Goal: Information Seeking & Learning: Find specific fact

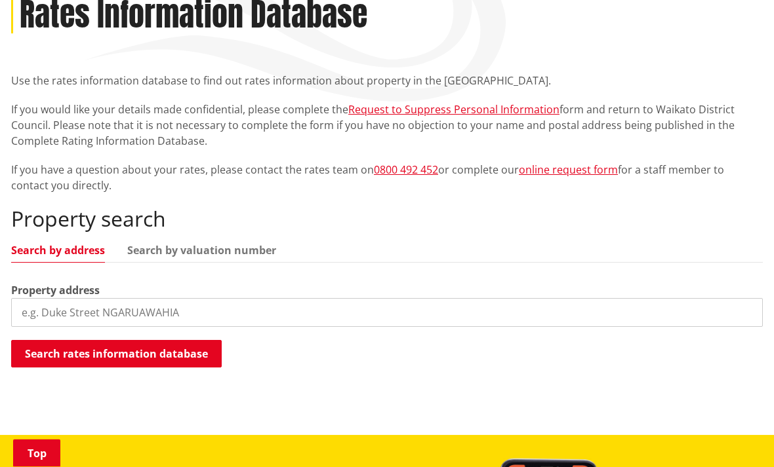
scroll to position [197, 0]
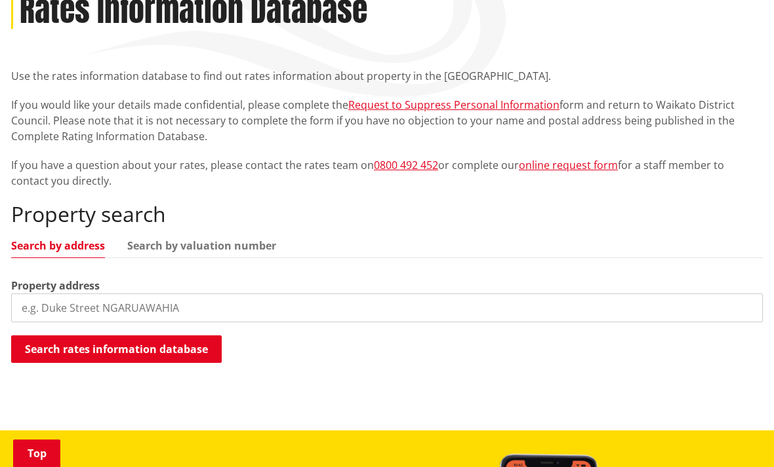
click at [205, 311] on input "search" at bounding box center [386, 308] width 751 height 29
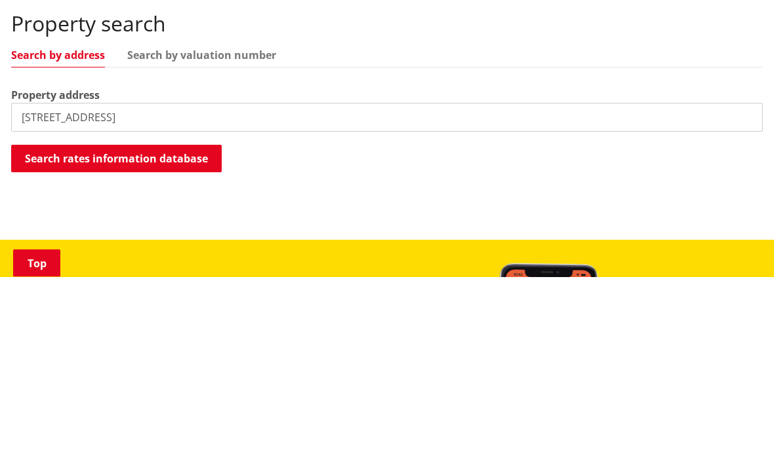
scroll to position [387, 0]
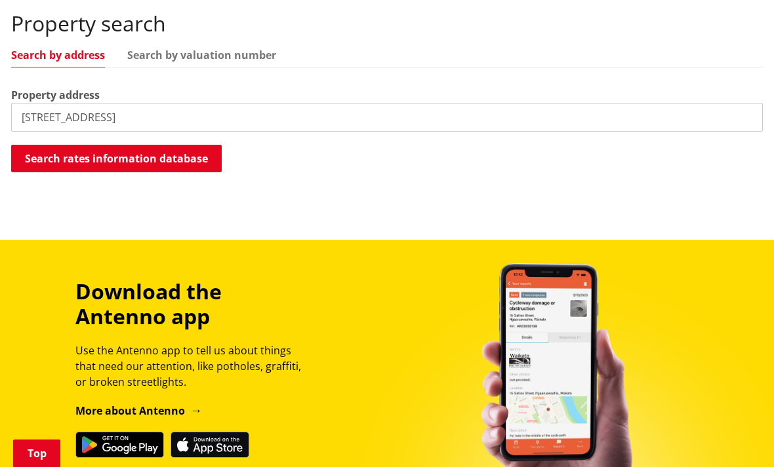
click at [187, 159] on button "Search rates information database" at bounding box center [116, 159] width 210 height 28
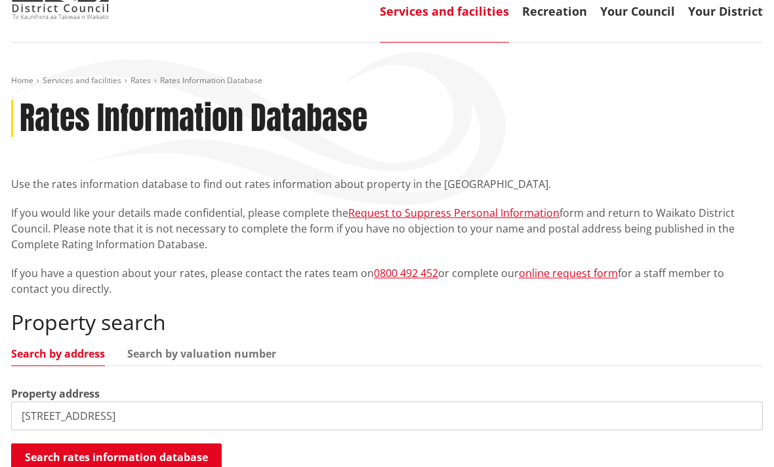
scroll to position [88, 0]
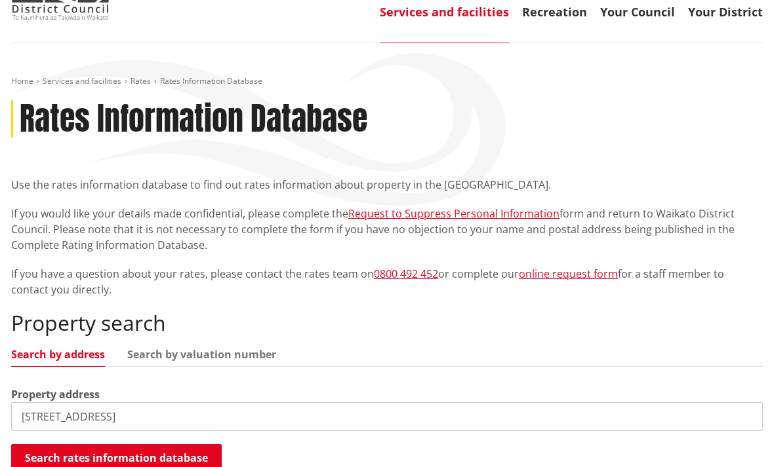
click at [108, 412] on input "14 bittern road te Kauwhata" at bounding box center [386, 417] width 751 height 29
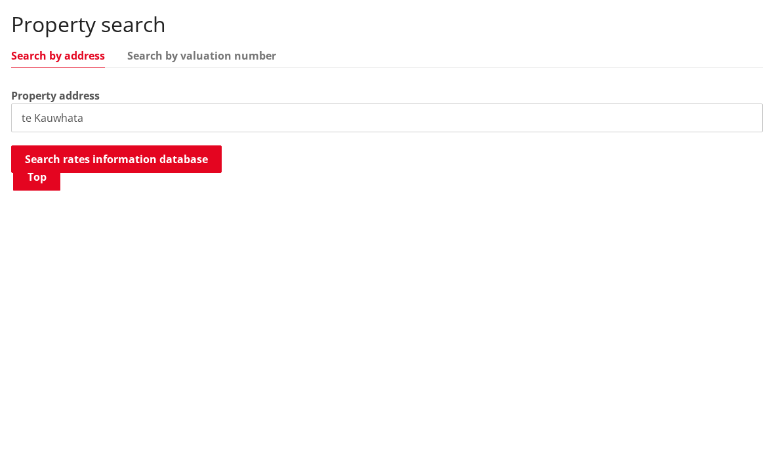
scroll to position [387, 0]
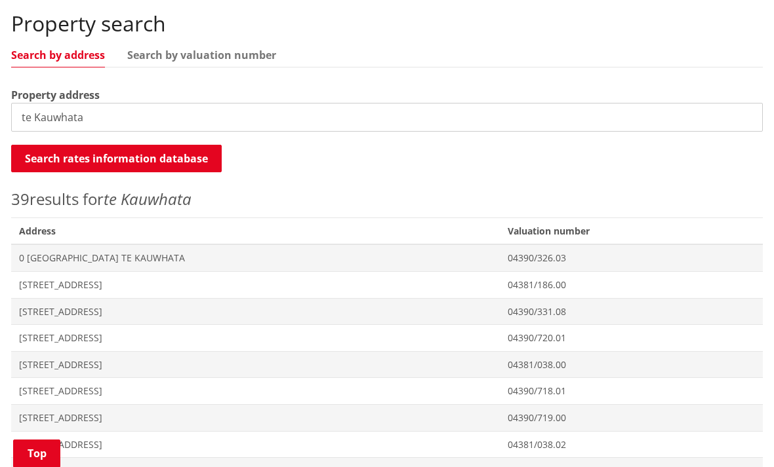
click at [332, 127] on input "te Kauwhata" at bounding box center [386, 117] width 751 height 29
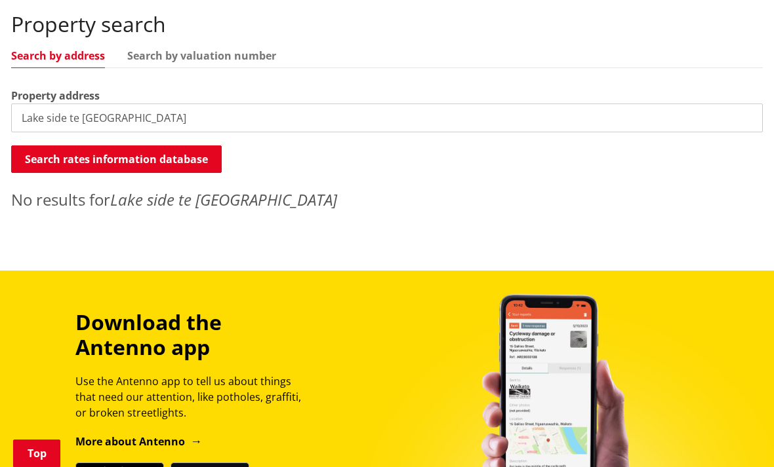
click at [66, 117] on input "Lake side te Kauwhata" at bounding box center [386, 118] width 751 height 29
click at [71, 126] on input "Rimu road te Kauwhata" at bounding box center [386, 118] width 751 height 29
click at [73, 117] on input "Rimu road te Kauwhata" at bounding box center [386, 118] width 751 height 29
click at [85, 113] on input "Rimu streette Kauwhata" at bounding box center [386, 118] width 751 height 29
click at [81, 121] on input "Rimu street te Kauwhata" at bounding box center [386, 118] width 751 height 29
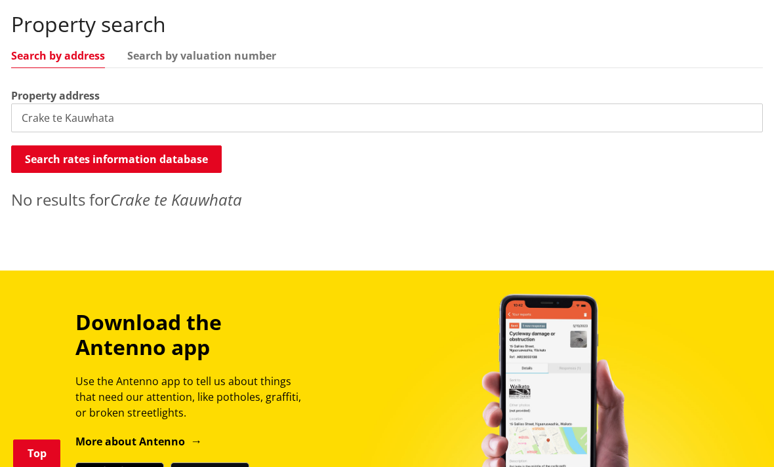
click at [46, 117] on input "Crake te Kauwhata" at bounding box center [386, 118] width 751 height 29
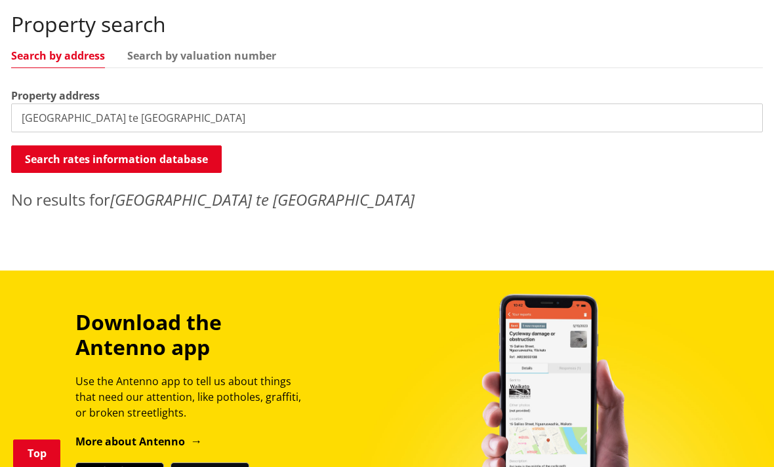
click at [81, 121] on input "Crake street te Kauwhata" at bounding box center [386, 118] width 751 height 29
type input "te Kauwhata"
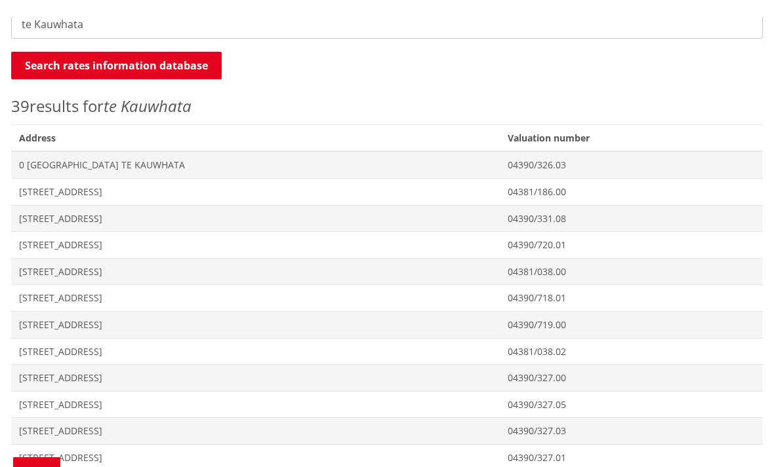
scroll to position [480, 0]
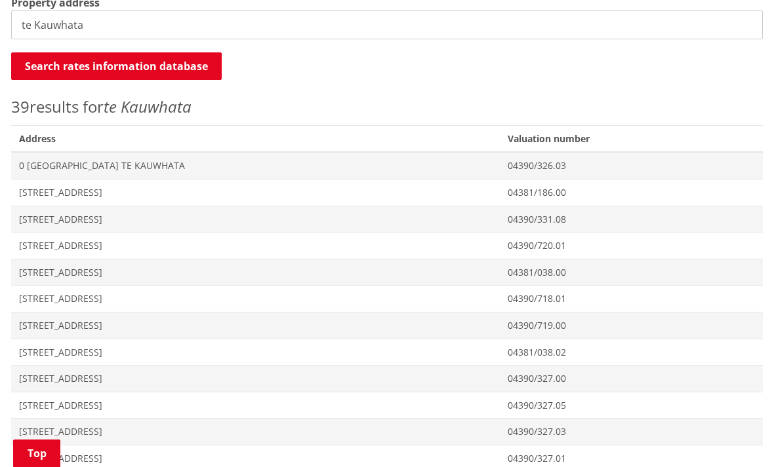
click at [656, 166] on span "04390/326.03" at bounding box center [630, 165] width 247 height 13
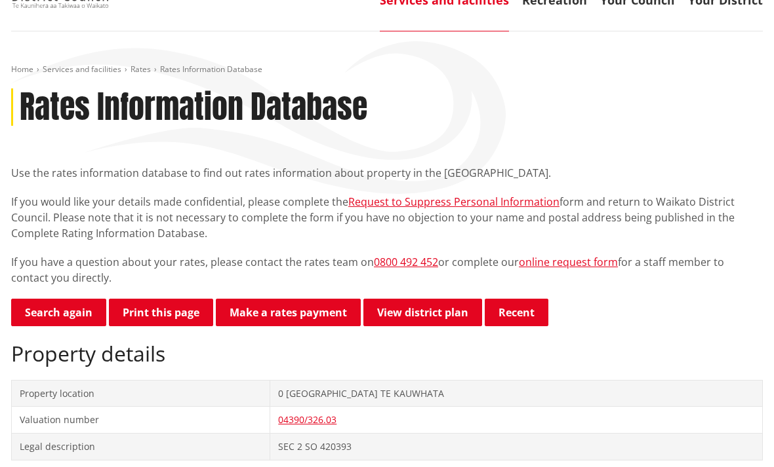
scroll to position [99, 0]
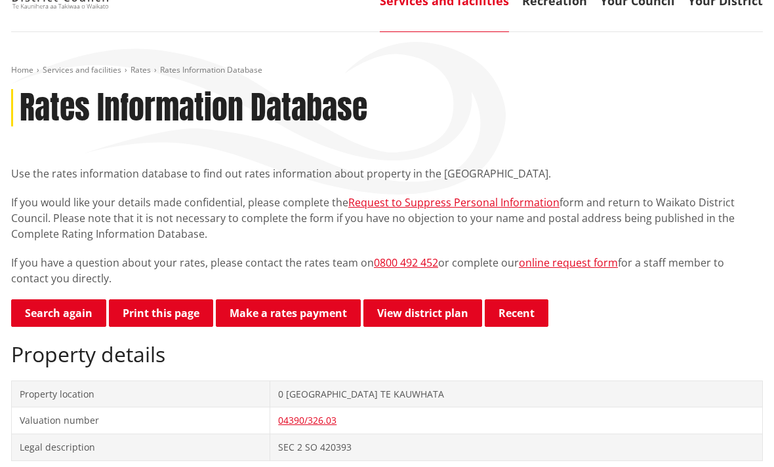
click at [81, 309] on link "Search again" at bounding box center [58, 314] width 95 height 28
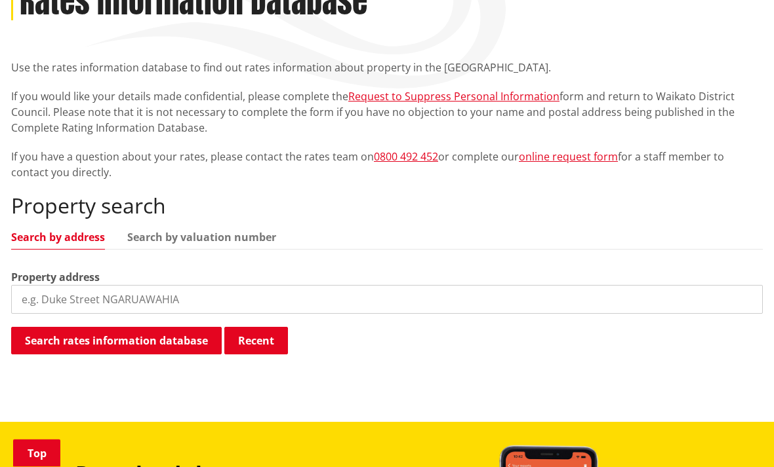
scroll to position [207, 0]
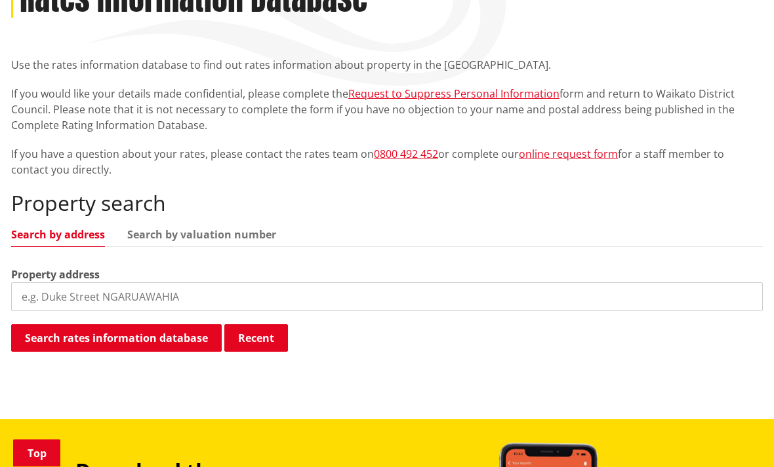
click at [188, 294] on input "search" at bounding box center [386, 297] width 751 height 29
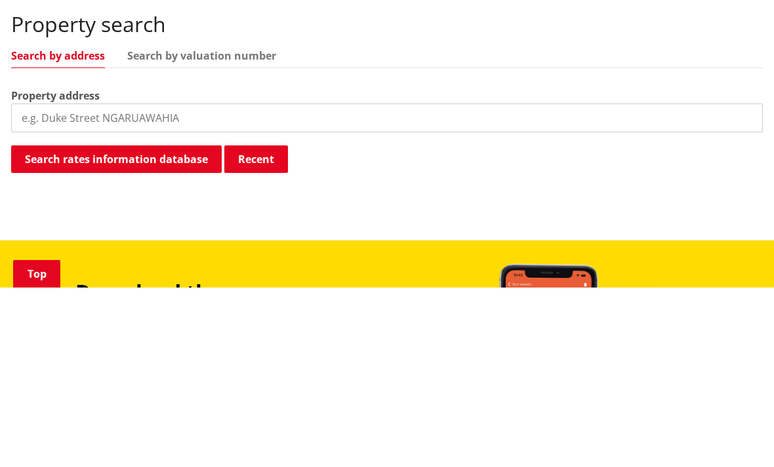
click at [172, 283] on input "search" at bounding box center [386, 297] width 751 height 29
paste input "[STREET_ADDRESS]"
type input "[STREET_ADDRESS]"
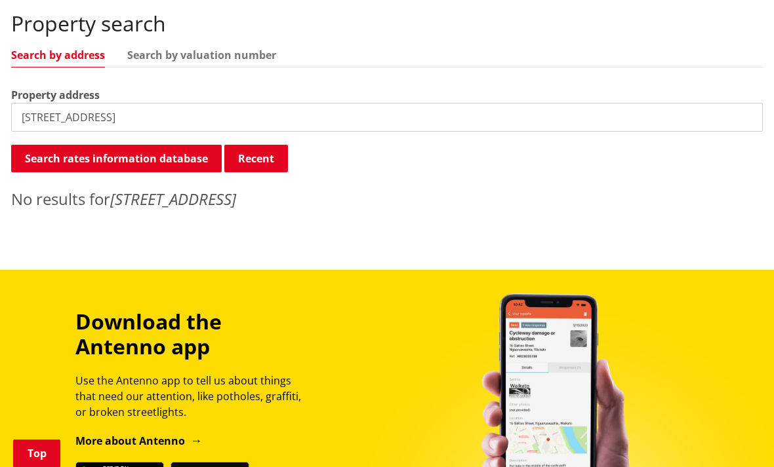
click at [174, 158] on button "Search rates information database" at bounding box center [116, 159] width 210 height 28
click at [233, 117] on input "[STREET_ADDRESS]" at bounding box center [386, 117] width 751 height 29
click at [75, 117] on input "search" at bounding box center [386, 117] width 751 height 29
paste input "[STREET_ADDRESS]"
type input "[STREET_ADDRESS]"
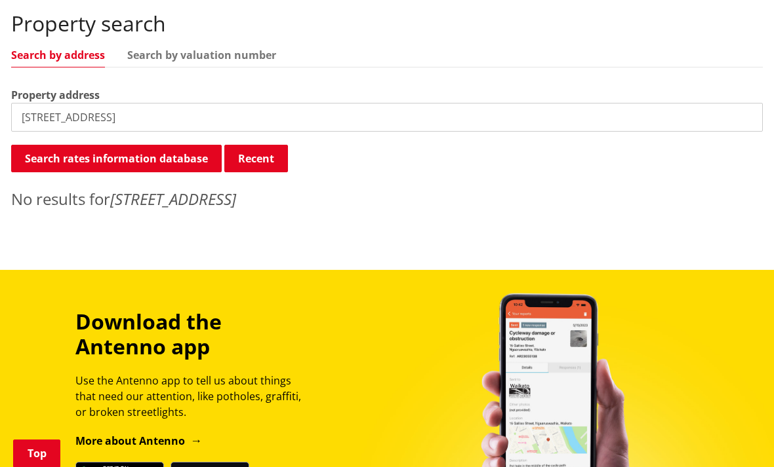
click at [123, 159] on button "Search rates information database" at bounding box center [116, 159] width 210 height 28
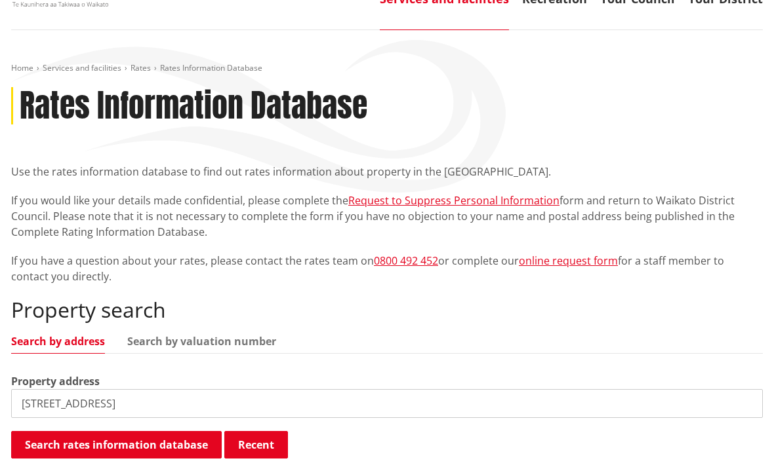
scroll to position [0, 0]
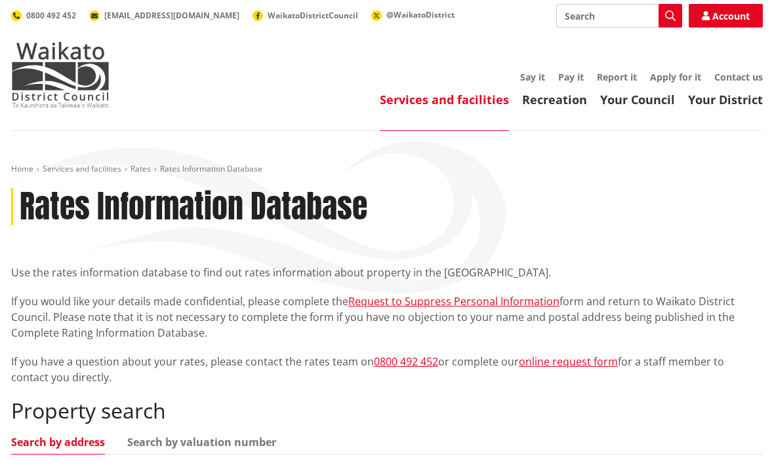
click at [717, 98] on link "Your District" at bounding box center [725, 100] width 75 height 16
